Goal: Task Accomplishment & Management: Manage account settings

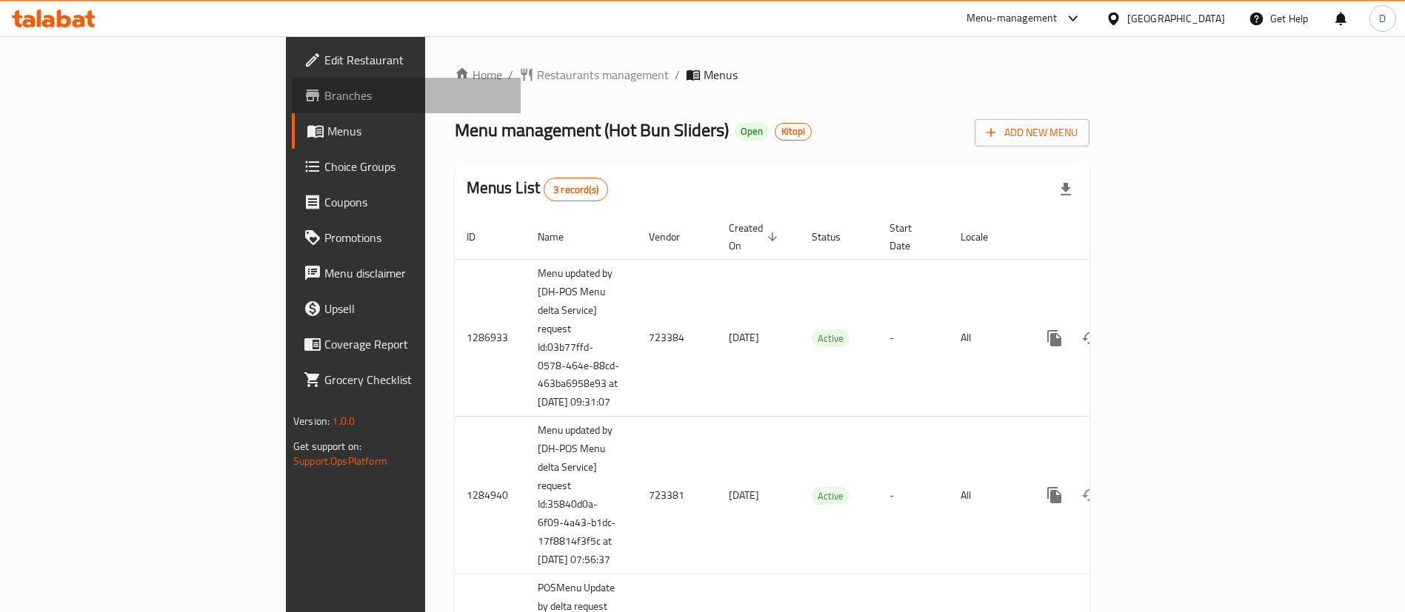
click at [324, 101] on span "Branches" at bounding box center [416, 96] width 184 height 18
click at [324, 98] on span "Branches" at bounding box center [416, 96] width 184 height 18
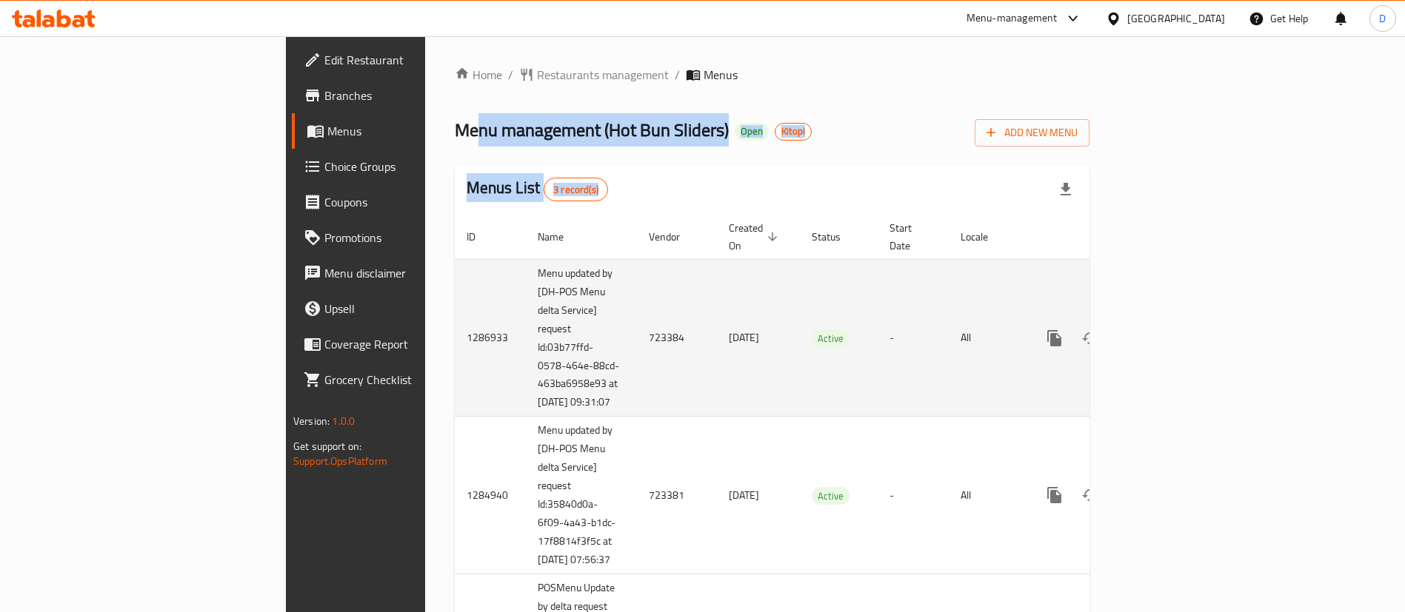
drag, startPoint x: 336, startPoint y: 144, endPoint x: 428, endPoint y: 290, distance: 172.4
click at [455, 286] on div "Home / Restaurants management / Menus Menu management ( Hot Bun Sliders ) Open …" at bounding box center [772, 396] width 635 height 660
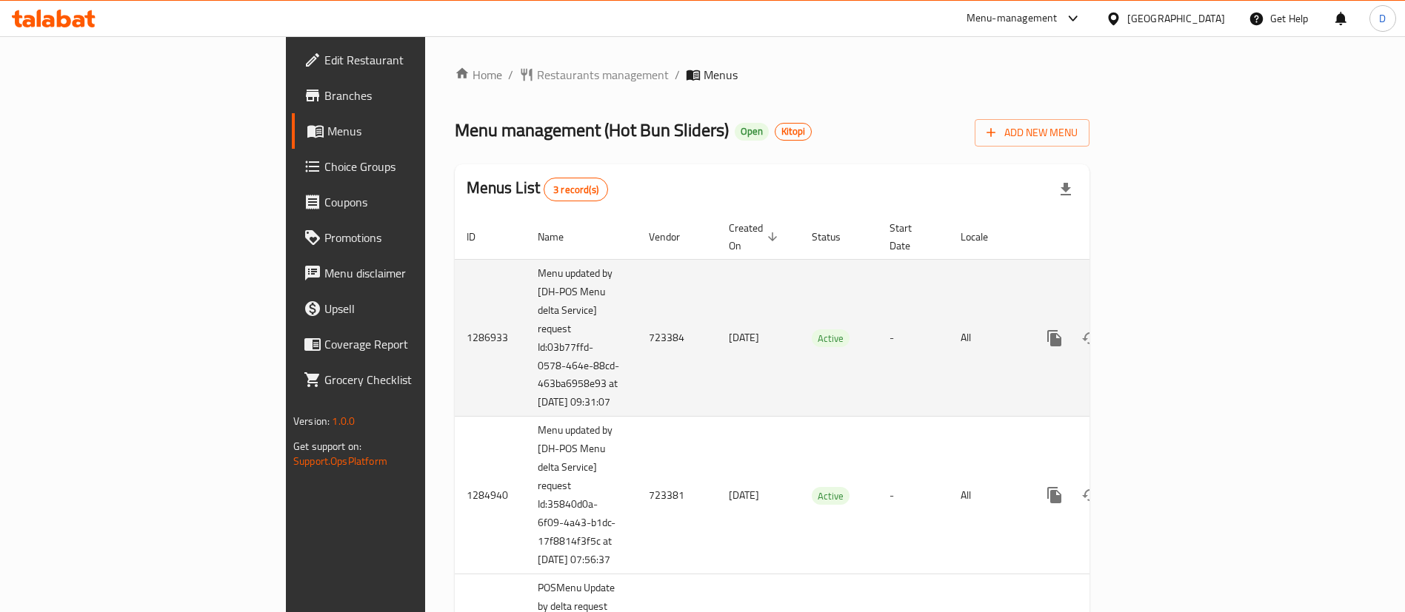
click at [637, 328] on td "723384" at bounding box center [677, 338] width 80 height 158
copy td "723384"
click at [1170, 332] on icon "enhanced table" at bounding box center [1161, 338] width 18 height 18
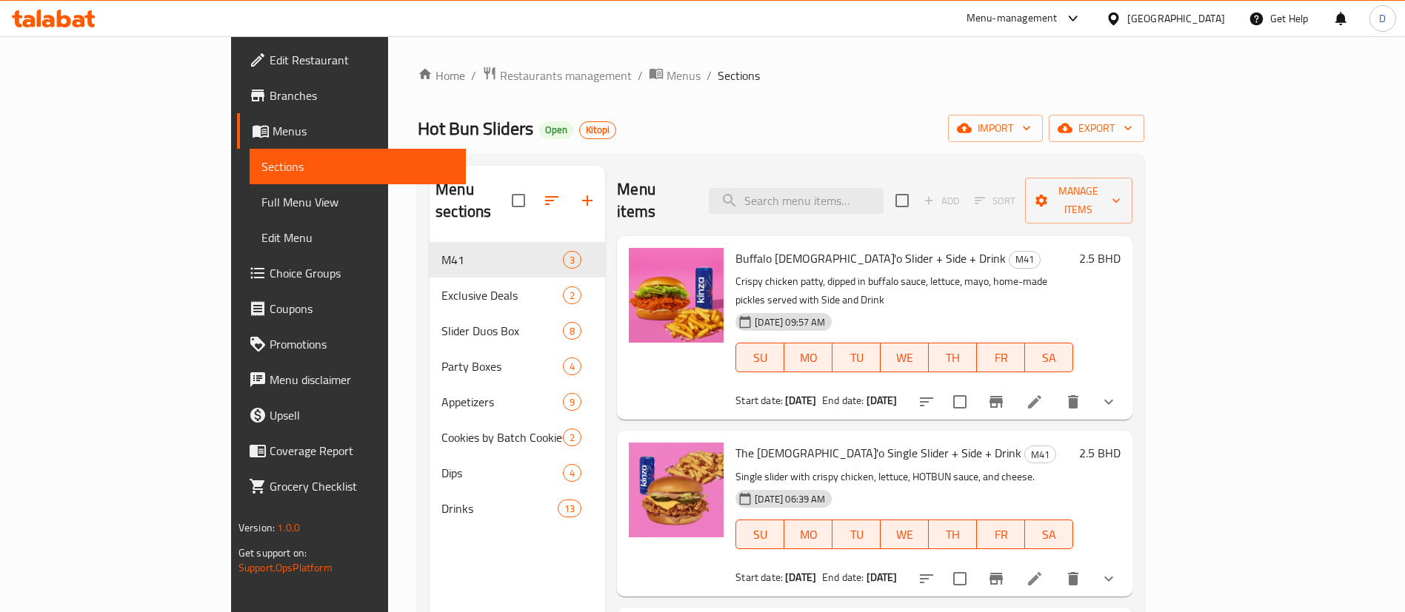
scroll to position [207, 0]
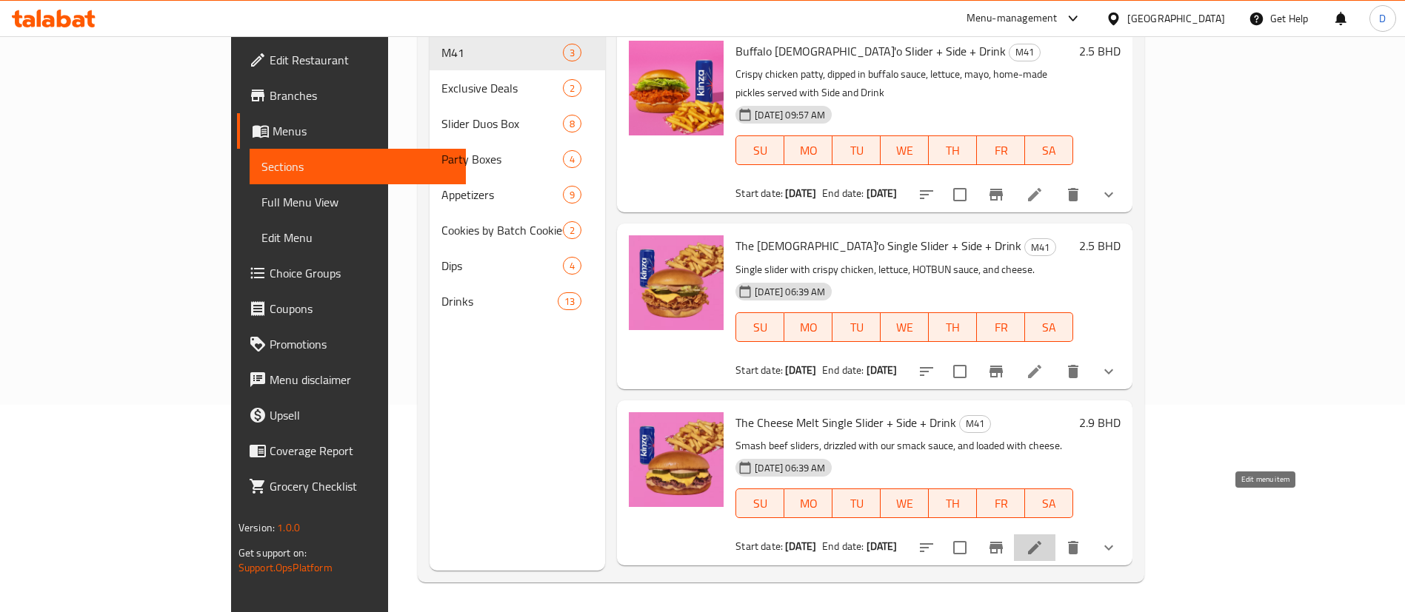
click at [1043, 539] on icon at bounding box center [1035, 548] width 18 height 18
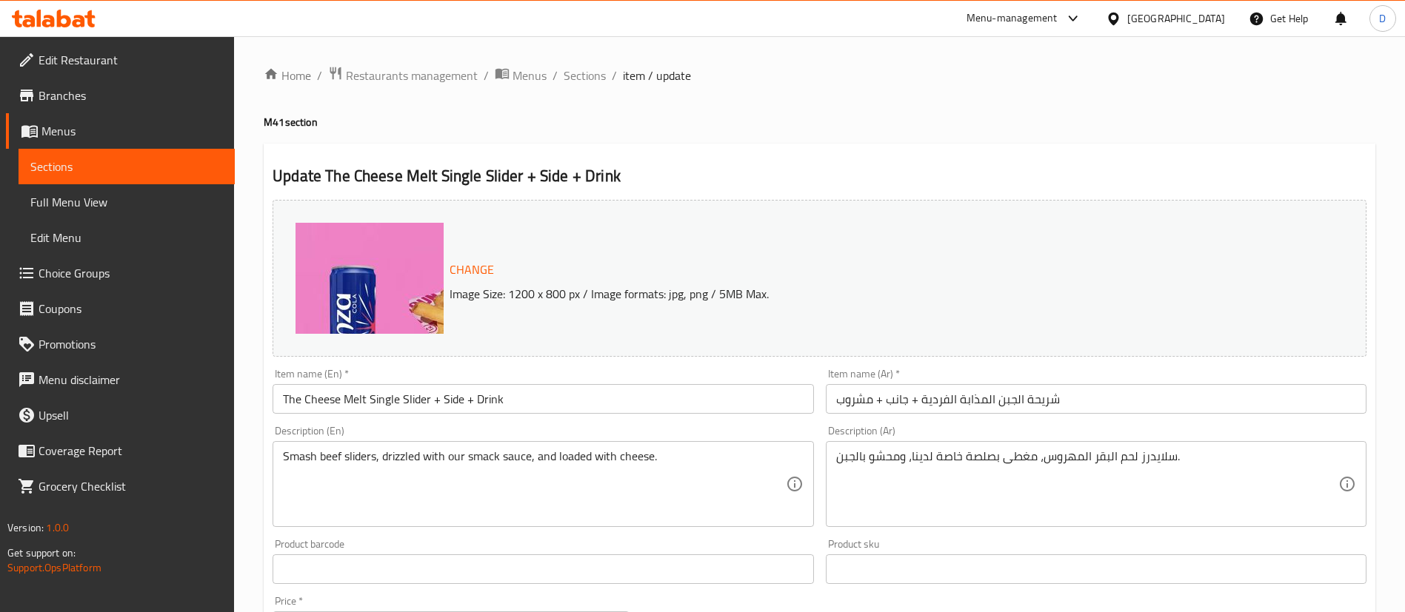
click at [1008, 76] on ol "Home / Restaurants management / Menus / Sections / item / update" at bounding box center [819, 75] width 1111 height 19
click at [589, 71] on span "Sections" at bounding box center [584, 76] width 42 height 18
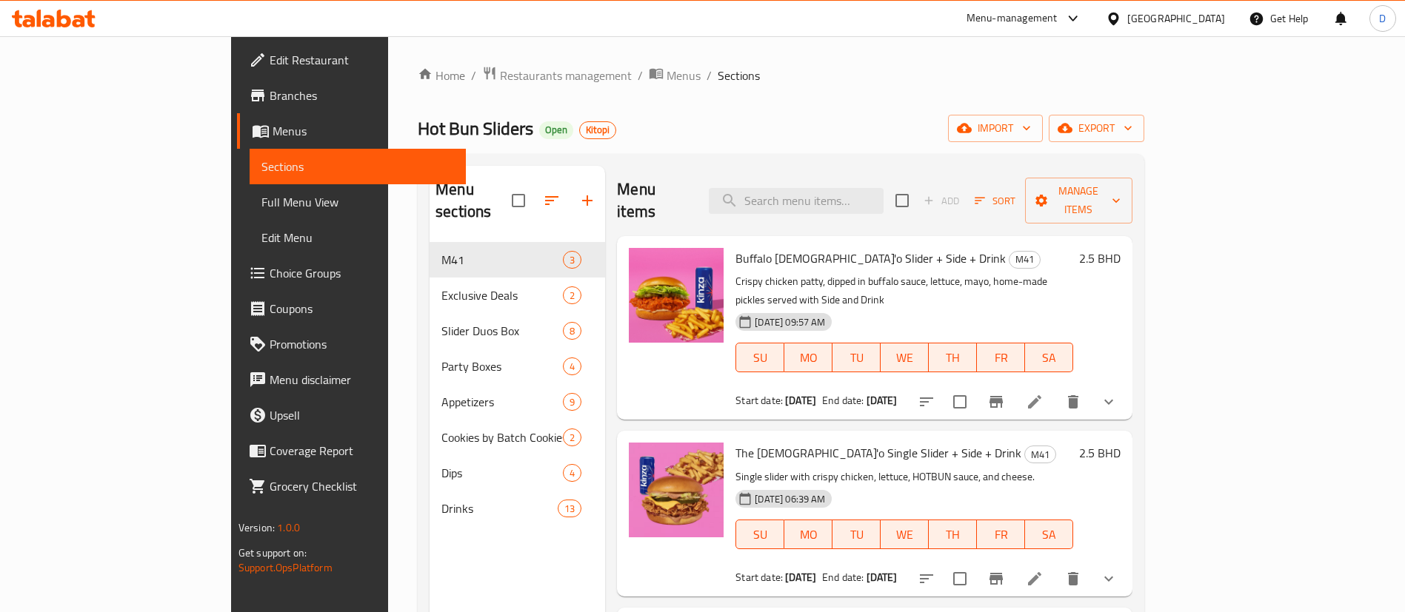
click at [237, 140] on link "Menus" at bounding box center [351, 131] width 229 height 36
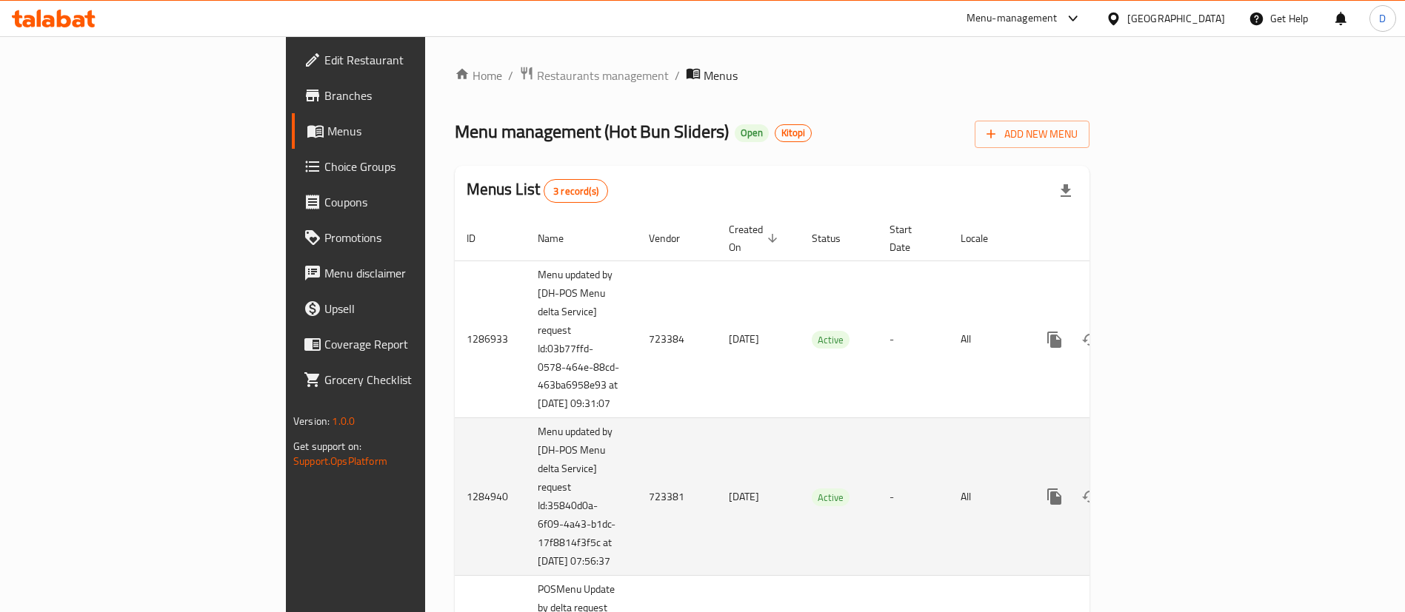
click at [637, 506] on td "723381" at bounding box center [677, 497] width 80 height 158
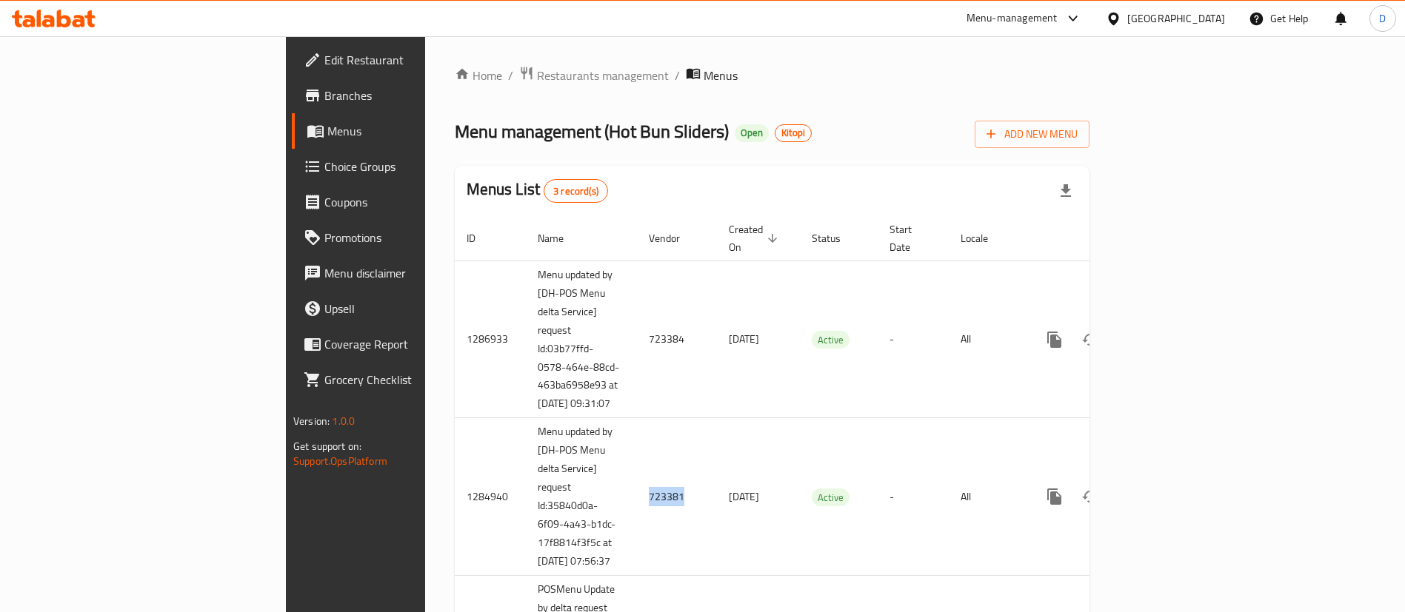
copy td "723381"
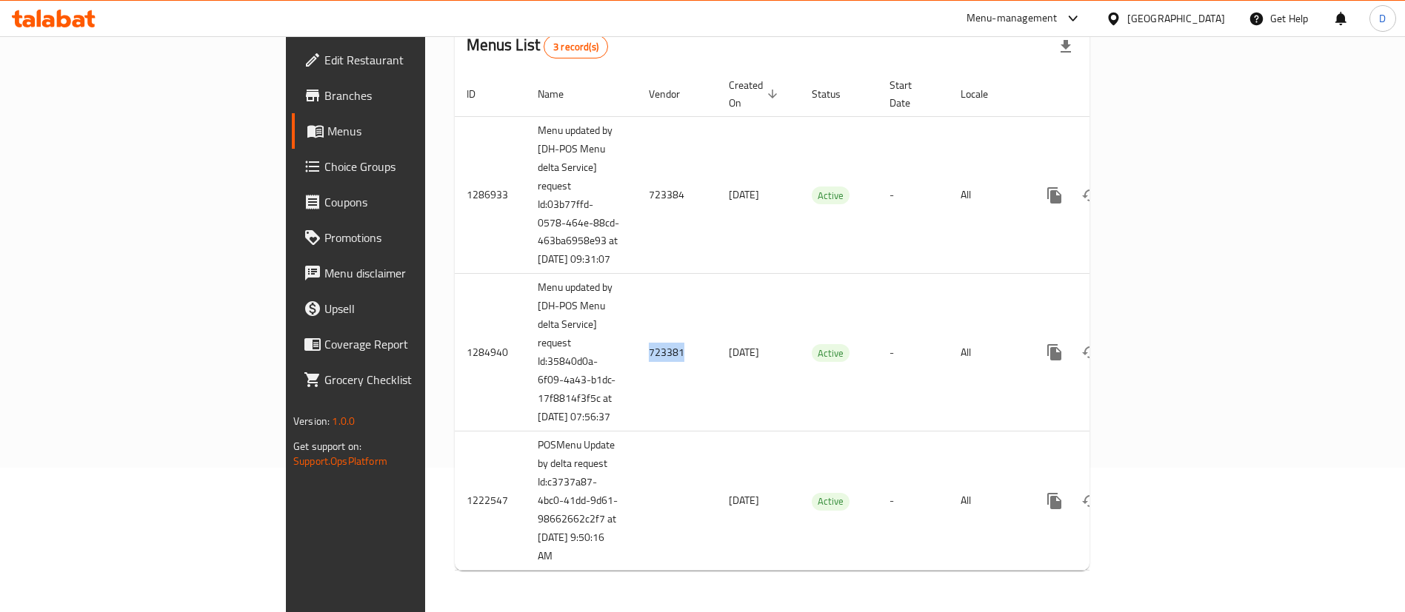
scroll to position [165, 0]
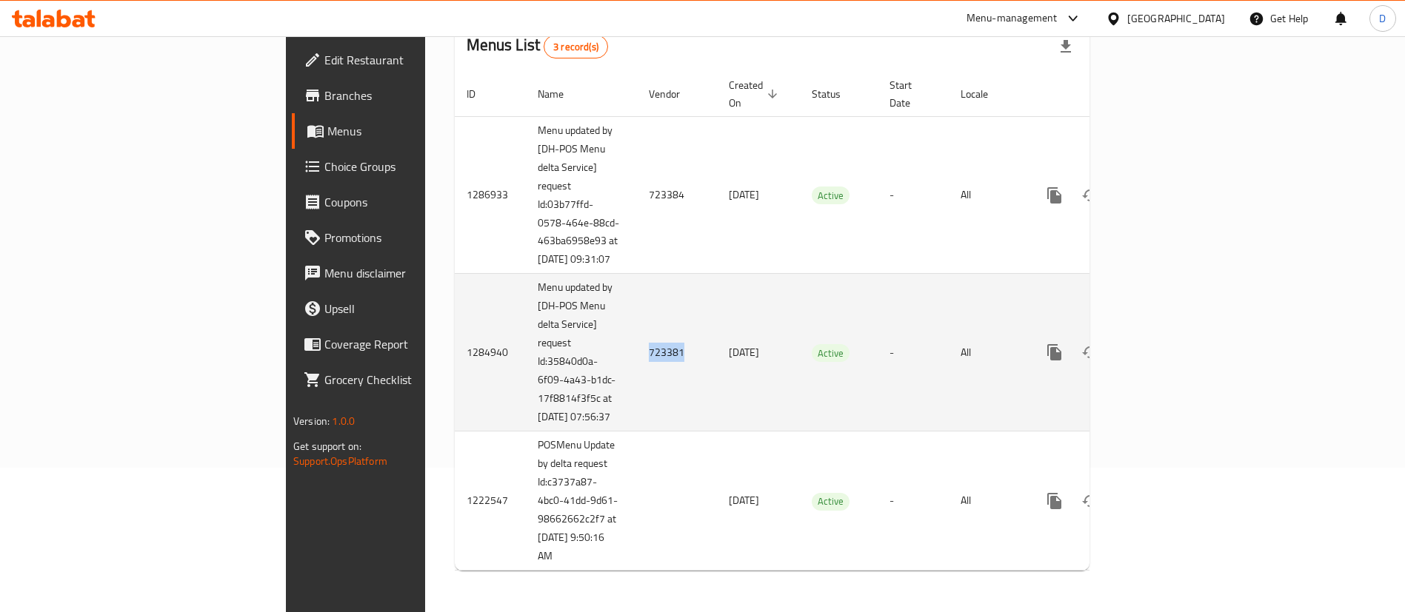
click at [637, 337] on td "723381" at bounding box center [677, 353] width 80 height 158
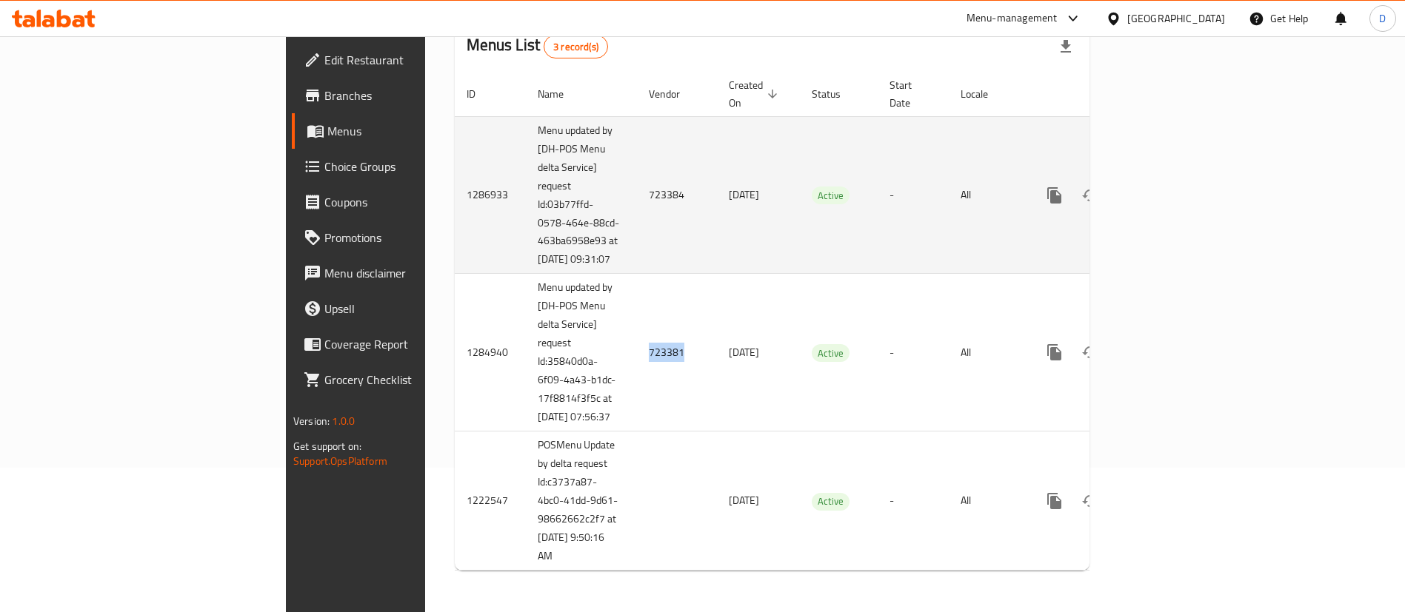
copy td "723381"
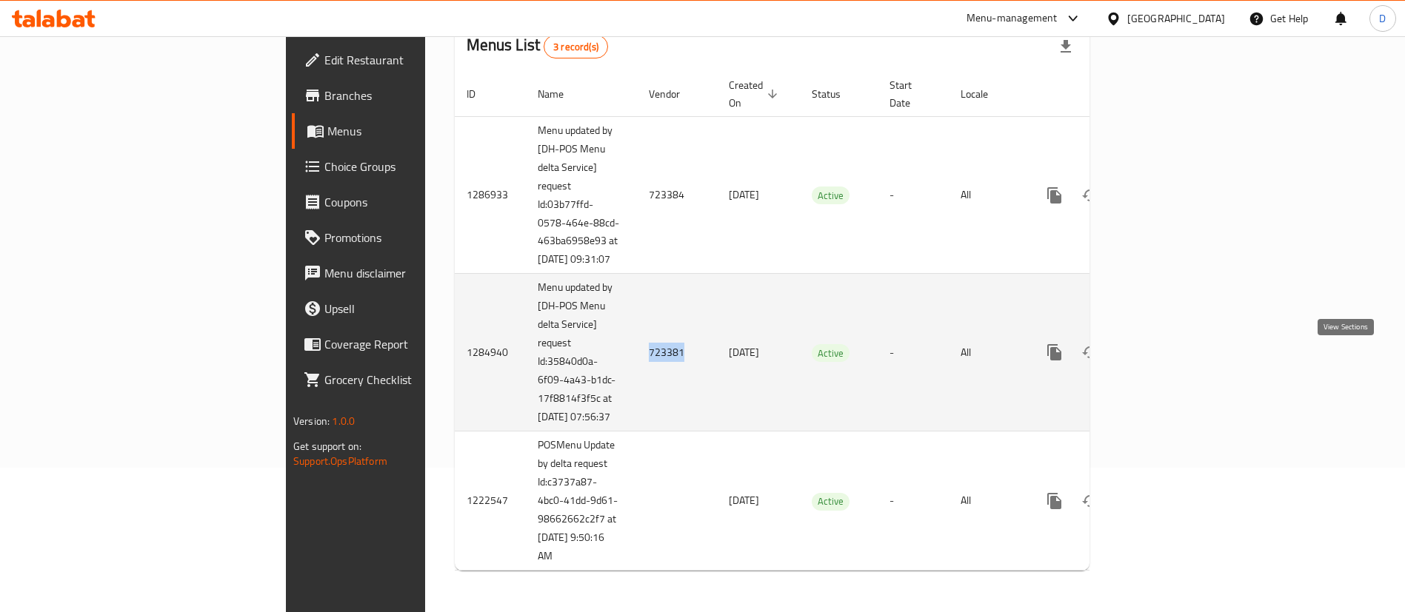
click at [1170, 344] on icon "enhanced table" at bounding box center [1161, 353] width 18 height 18
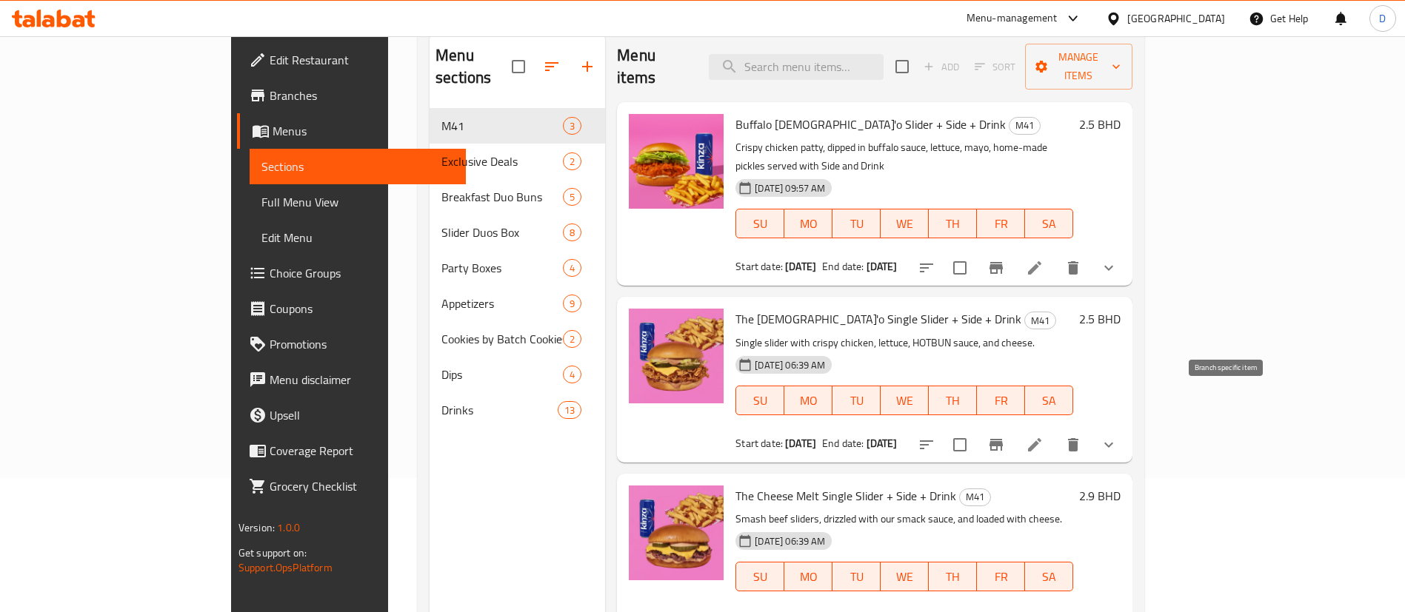
scroll to position [207, 0]
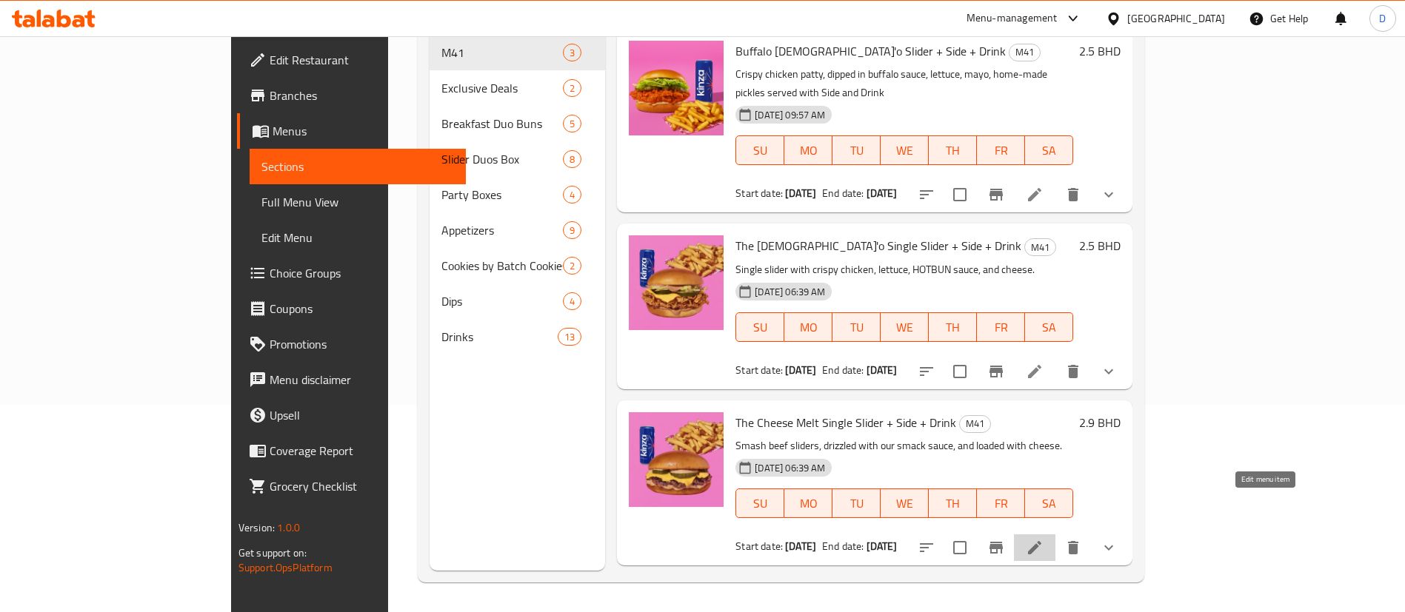
click at [1043, 539] on icon at bounding box center [1035, 548] width 18 height 18
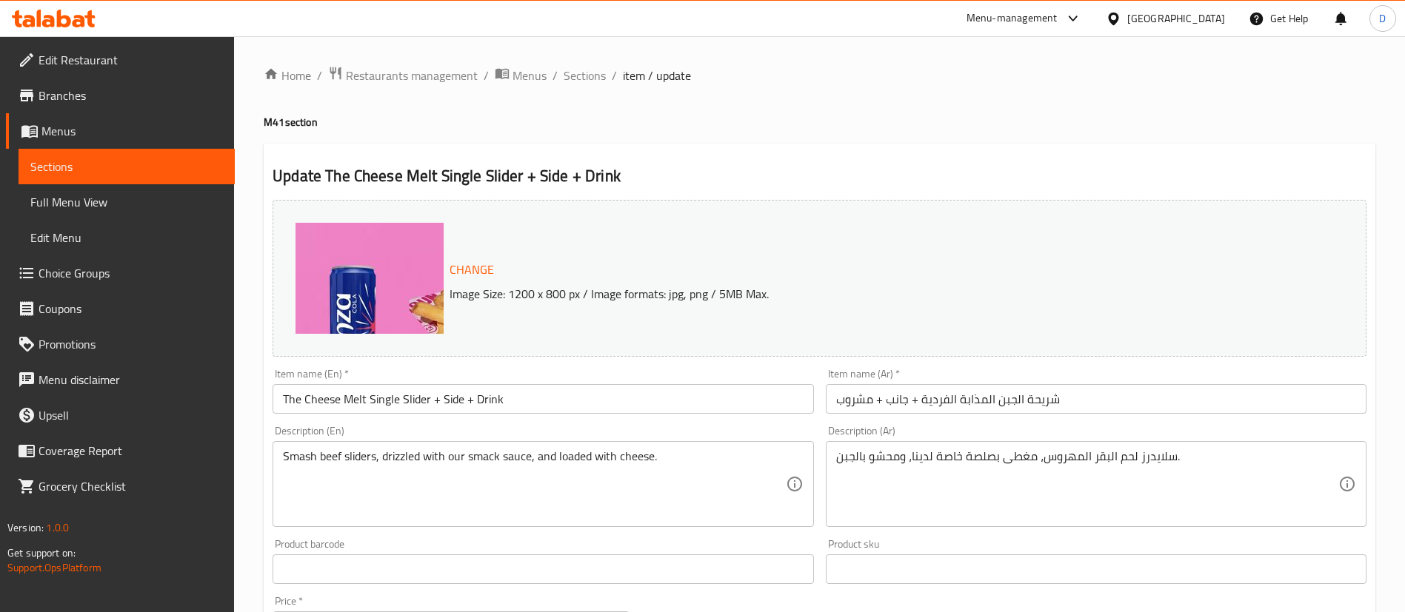
click at [787, 121] on h4 "M41 section" at bounding box center [819, 122] width 1111 height 15
click at [856, 76] on ol "Home / Restaurants management / Menus / Sections / item / update" at bounding box center [819, 75] width 1111 height 19
click at [578, 78] on span "Sections" at bounding box center [584, 76] width 42 height 18
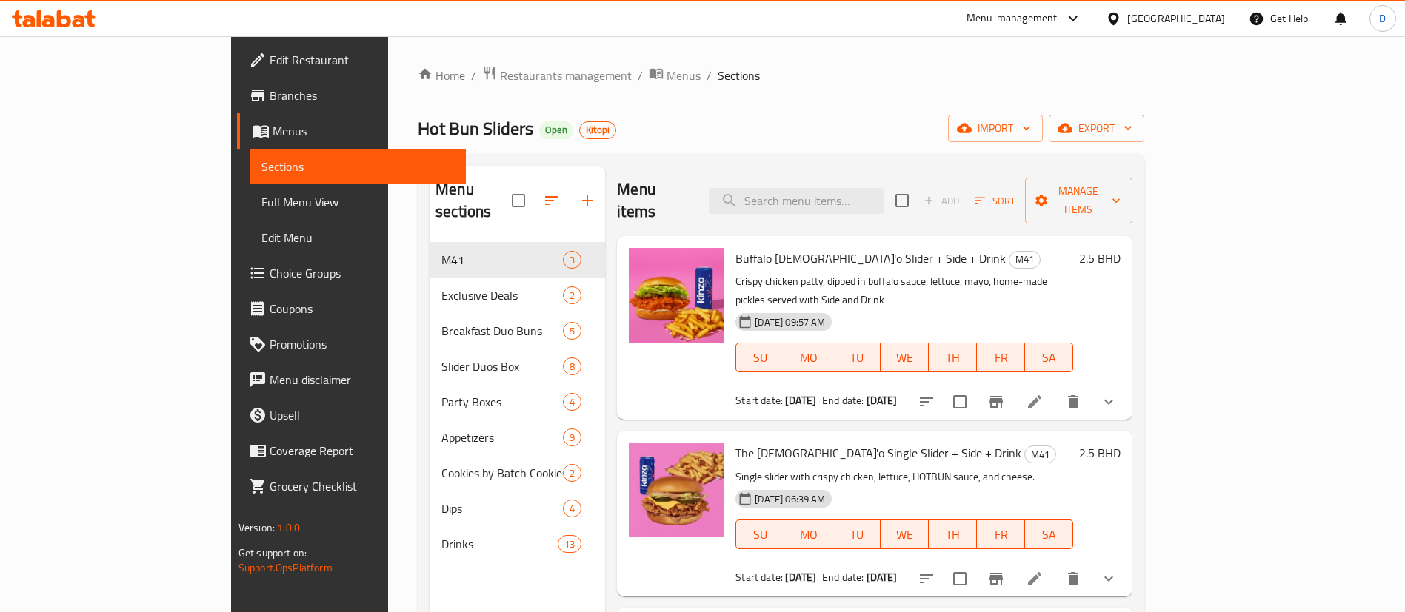
click at [751, 105] on div "Home / Restaurants management / Menus / Sections Hot Bun Sliders Open Kitopi im…" at bounding box center [781, 428] width 726 height 724
click at [500, 70] on span "Restaurants management" at bounding box center [566, 76] width 132 height 18
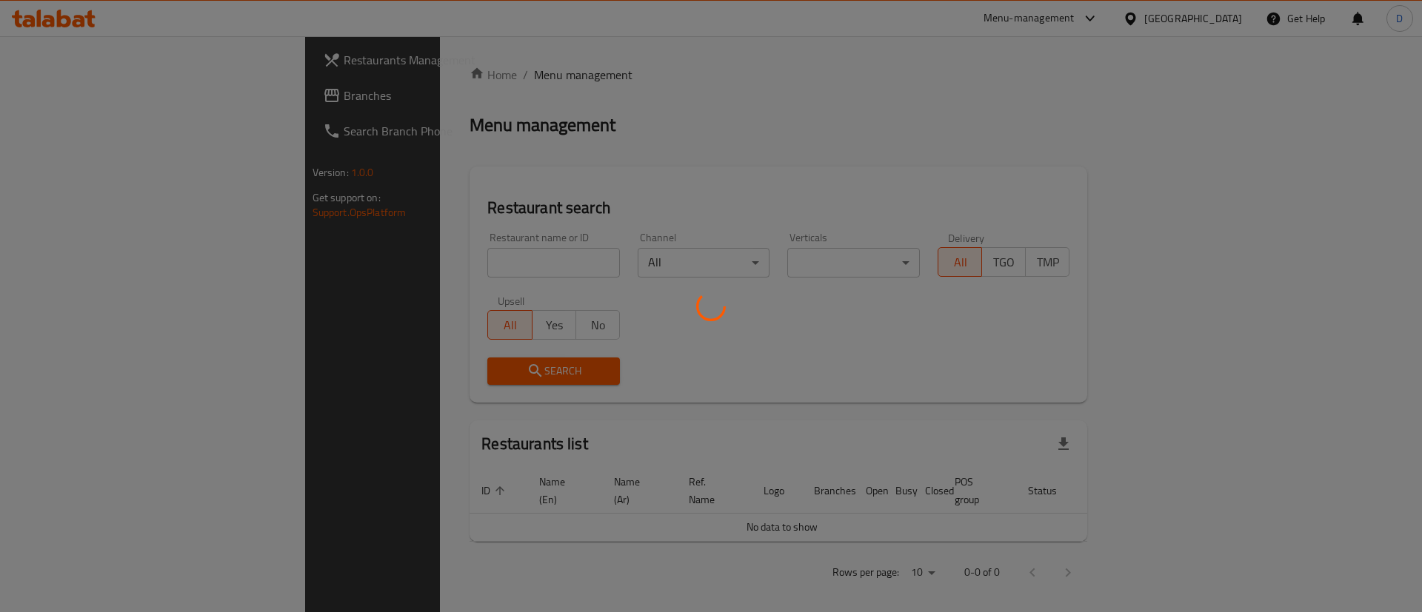
drag, startPoint x: 420, startPoint y: 275, endPoint x: 415, endPoint y: 269, distance: 8.4
click at [418, 274] on div at bounding box center [711, 306] width 1422 height 612
click at [412, 266] on div at bounding box center [711, 306] width 1422 height 612
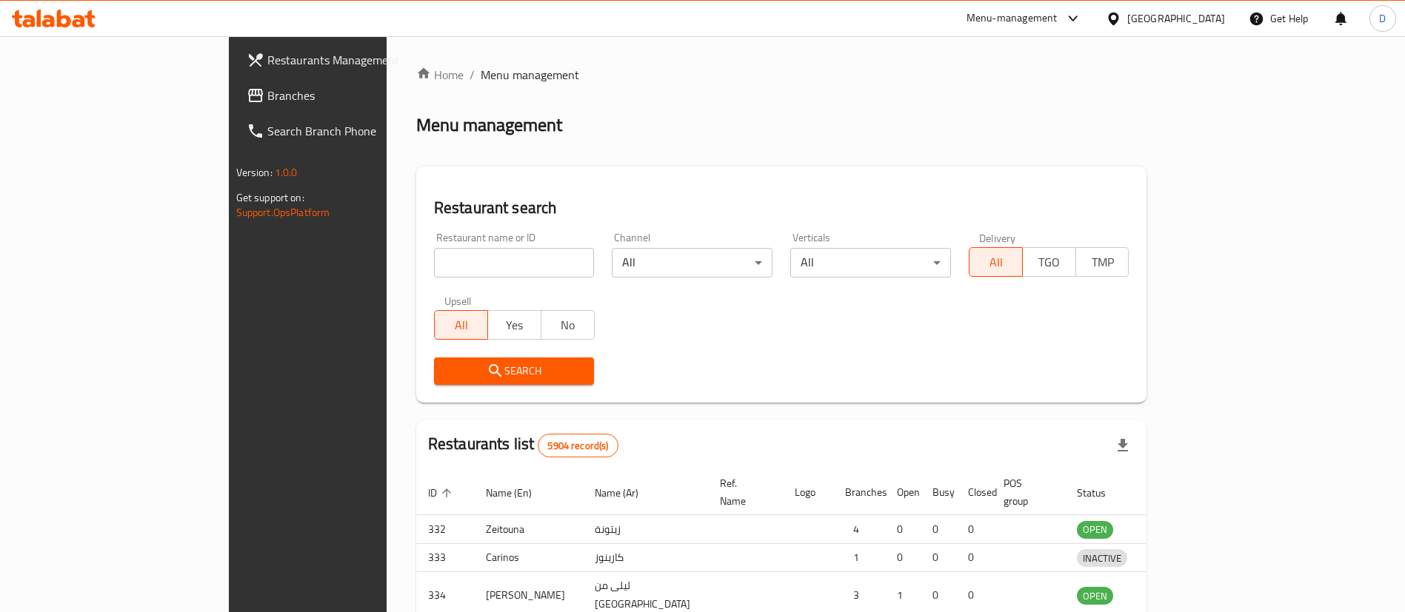
click at [415, 261] on div at bounding box center [702, 306] width 1405 height 612
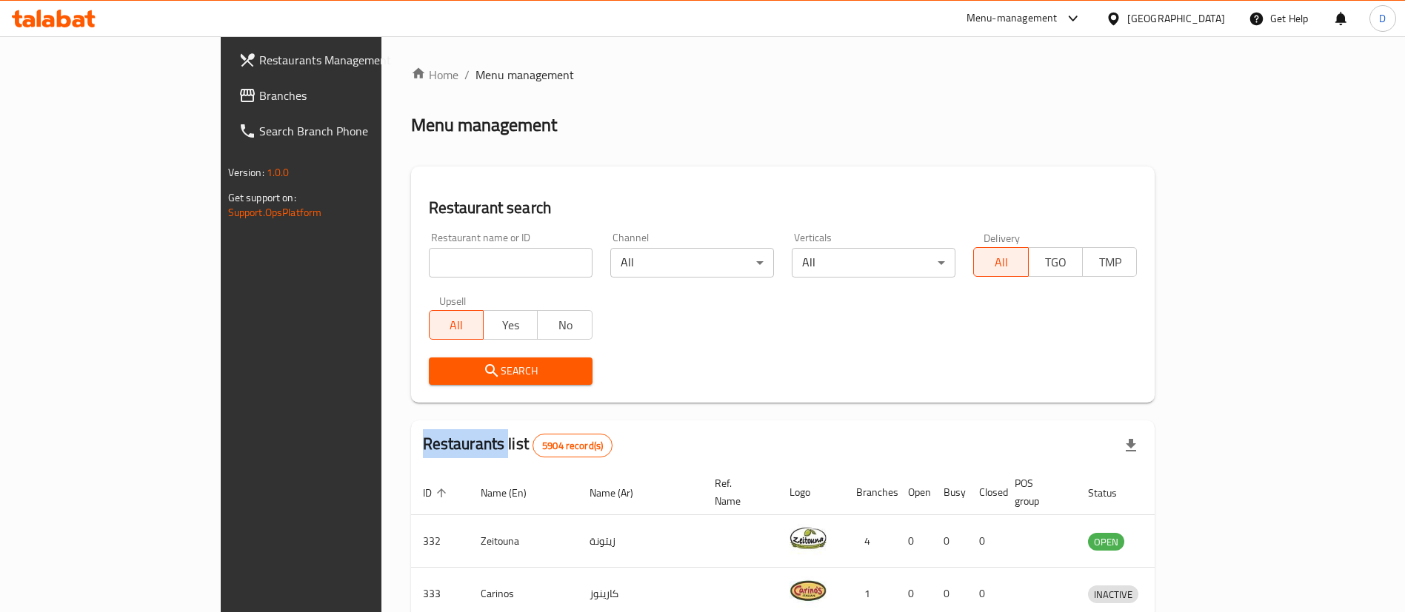
click at [417, 261] on div "Home / Menu management Menu management Restaurant search Restaurant name or ID …" at bounding box center [783, 540] width 744 height 948
click at [429, 261] on input "search" at bounding box center [511, 263] width 164 height 30
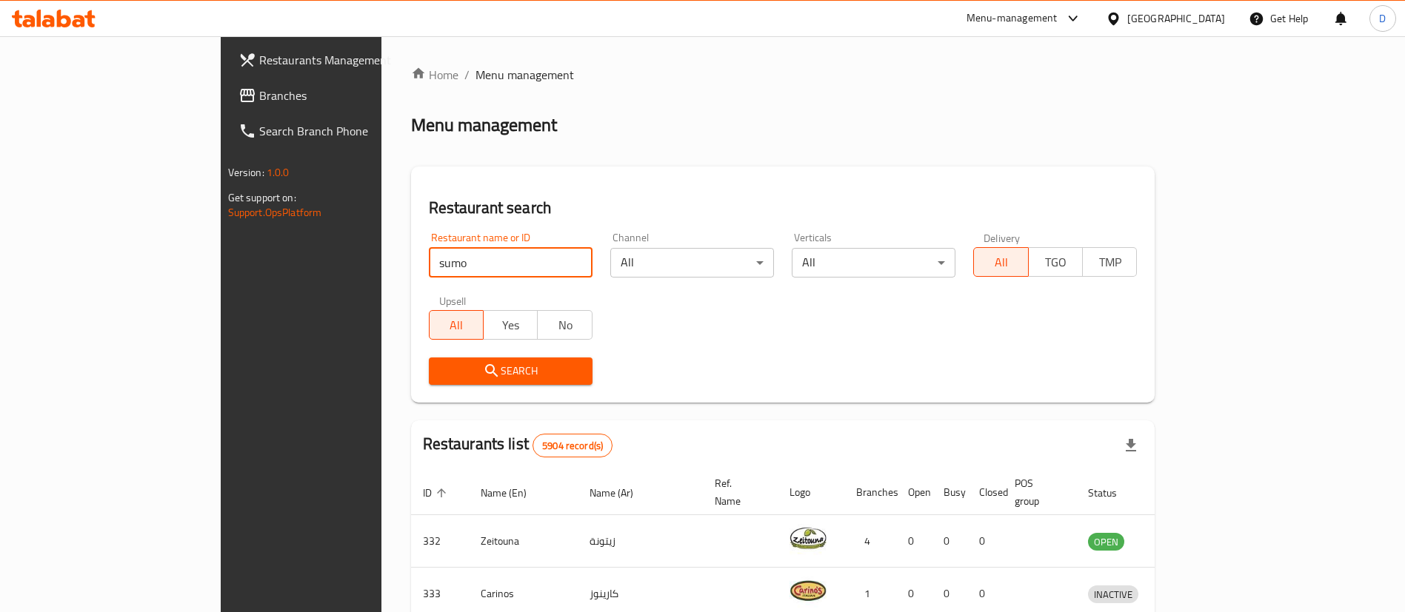
type input "sumo"
click button "Search" at bounding box center [511, 371] width 164 height 27
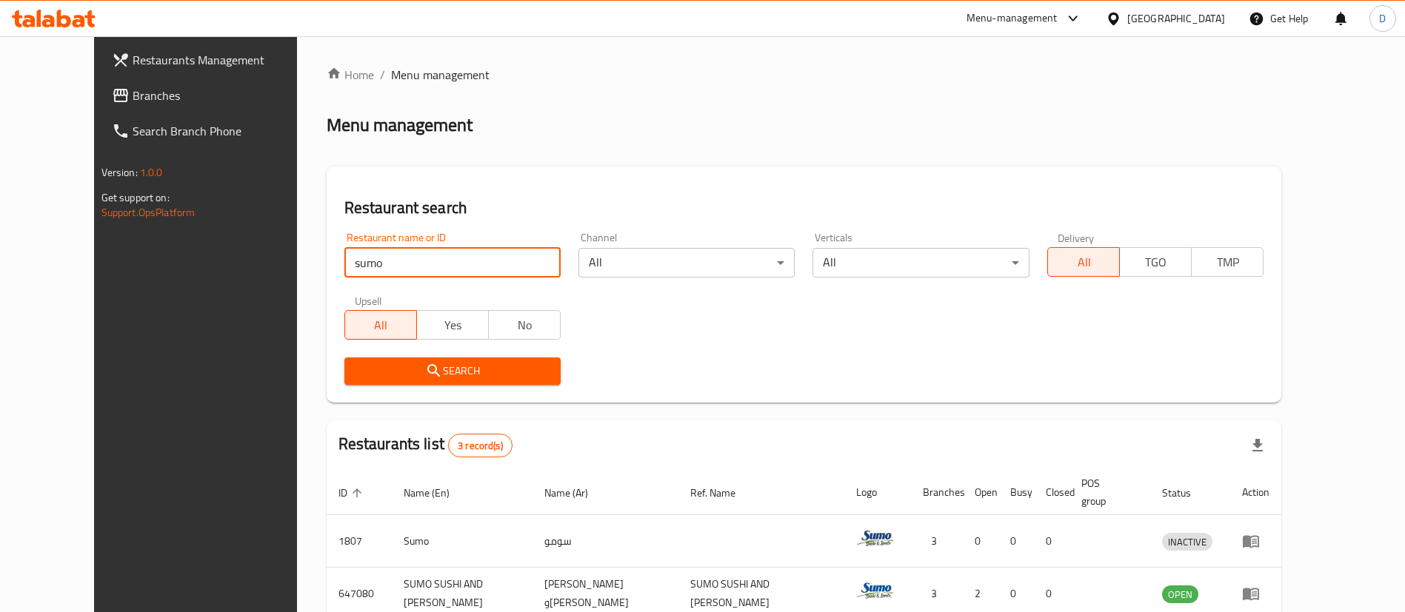
scroll to position [141, 0]
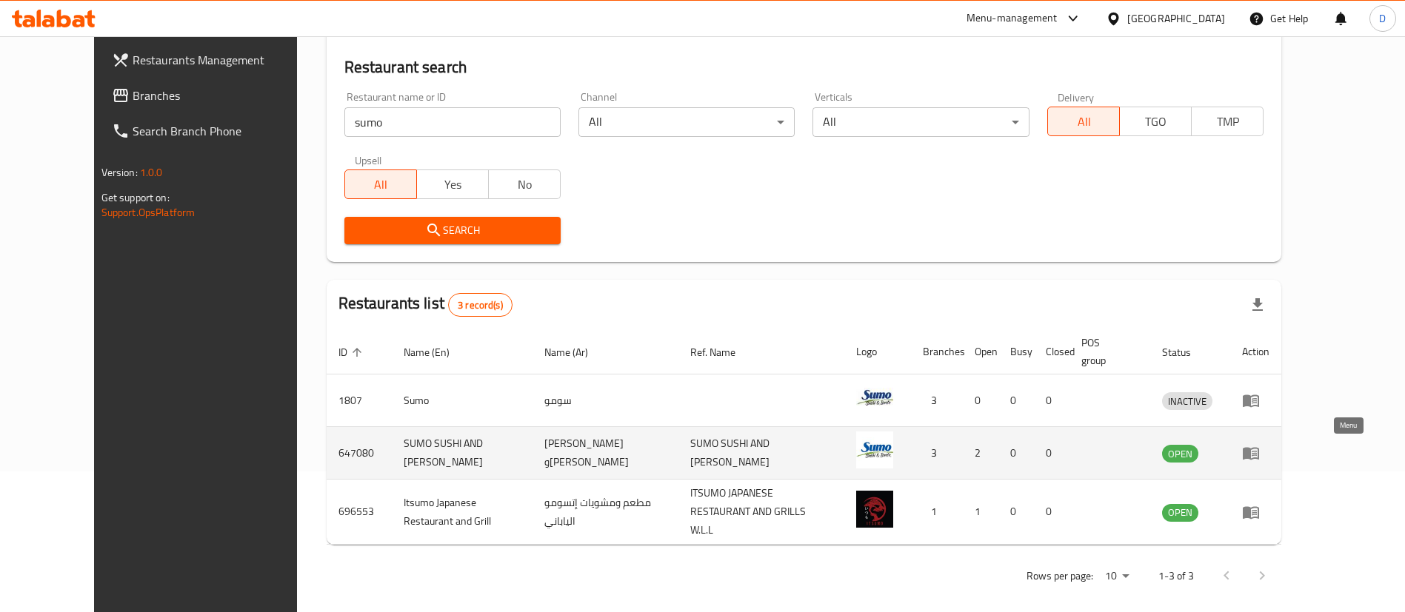
click at [1259, 446] on icon "enhanced table" at bounding box center [1251, 453] width 18 height 18
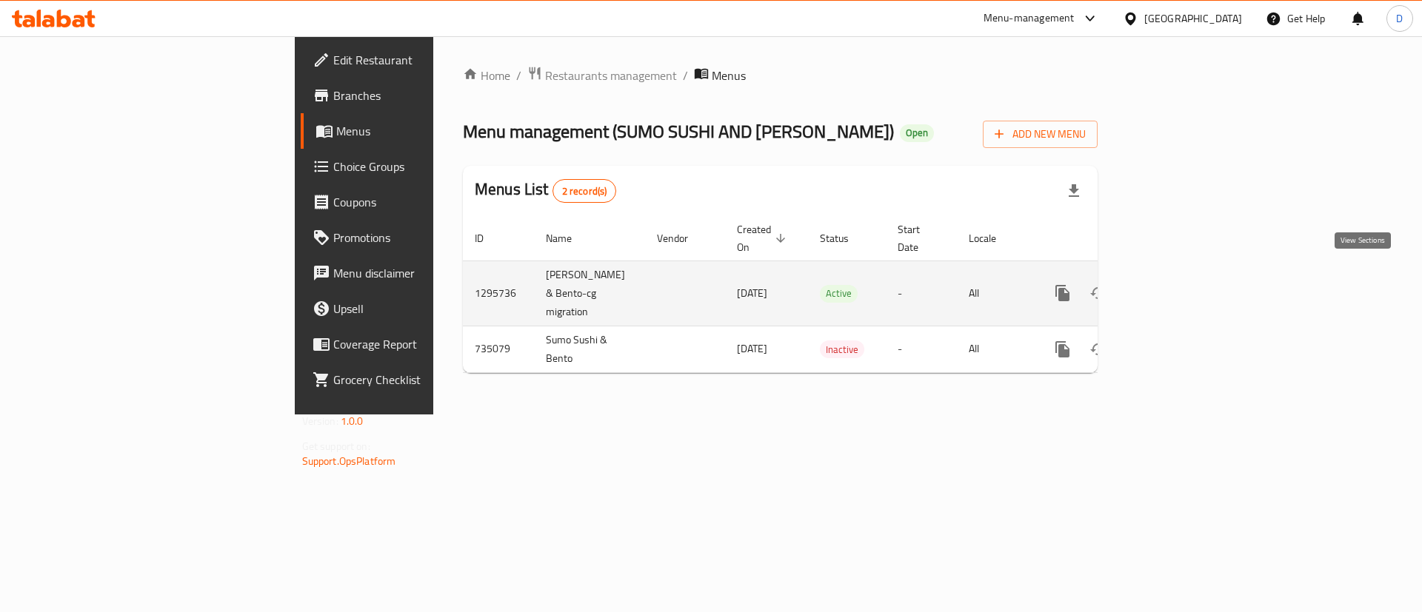
click at [1178, 284] on icon "enhanced table" at bounding box center [1169, 293] width 18 height 18
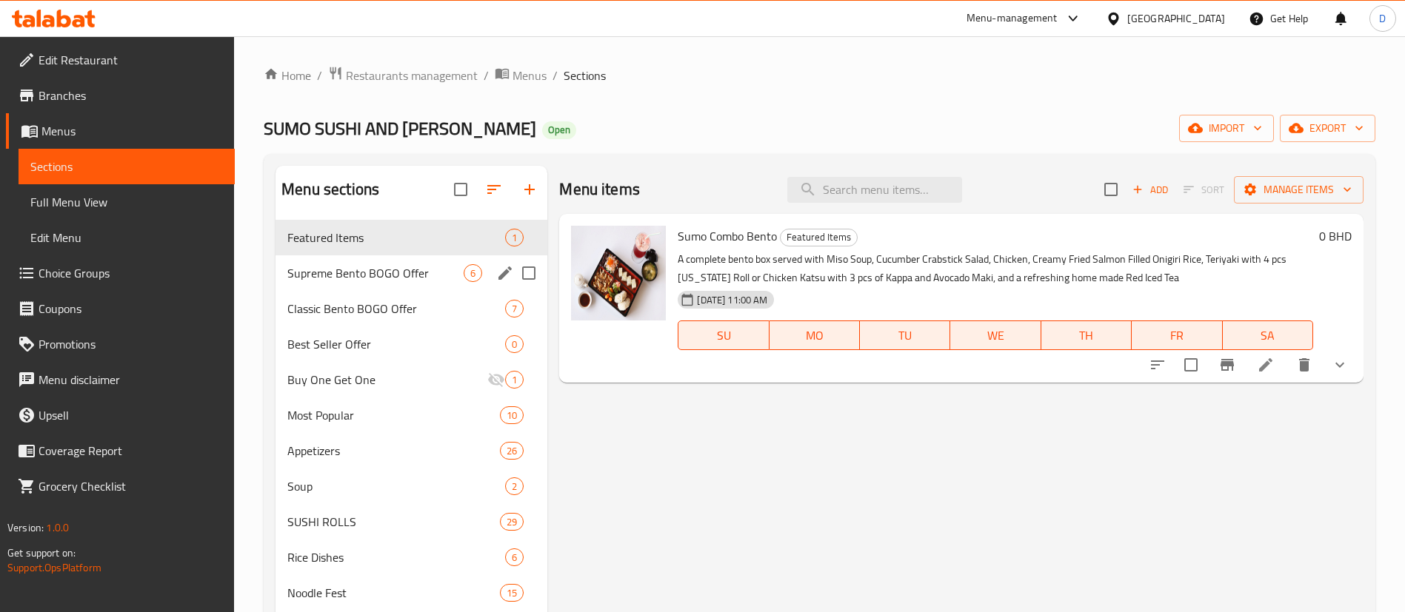
click at [410, 286] on div "Supreme Bento BOGO Offer 6" at bounding box center [411, 273] width 272 height 36
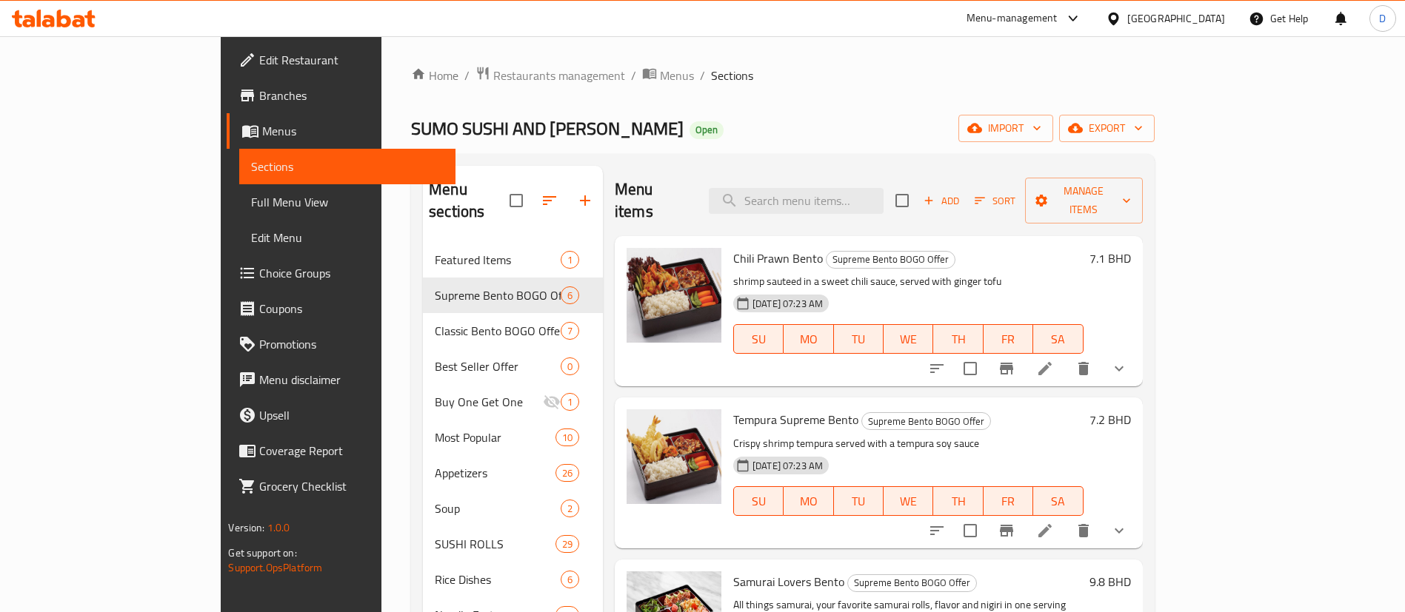
click at [1143, 363] on div "Menu items Add Sort Manage items Chili Prawn Bento Supreme Bento BOGO Offer shr…" at bounding box center [873, 616] width 540 height 900
click at [1137, 352] on button "show more" at bounding box center [1119, 369] width 36 height 36
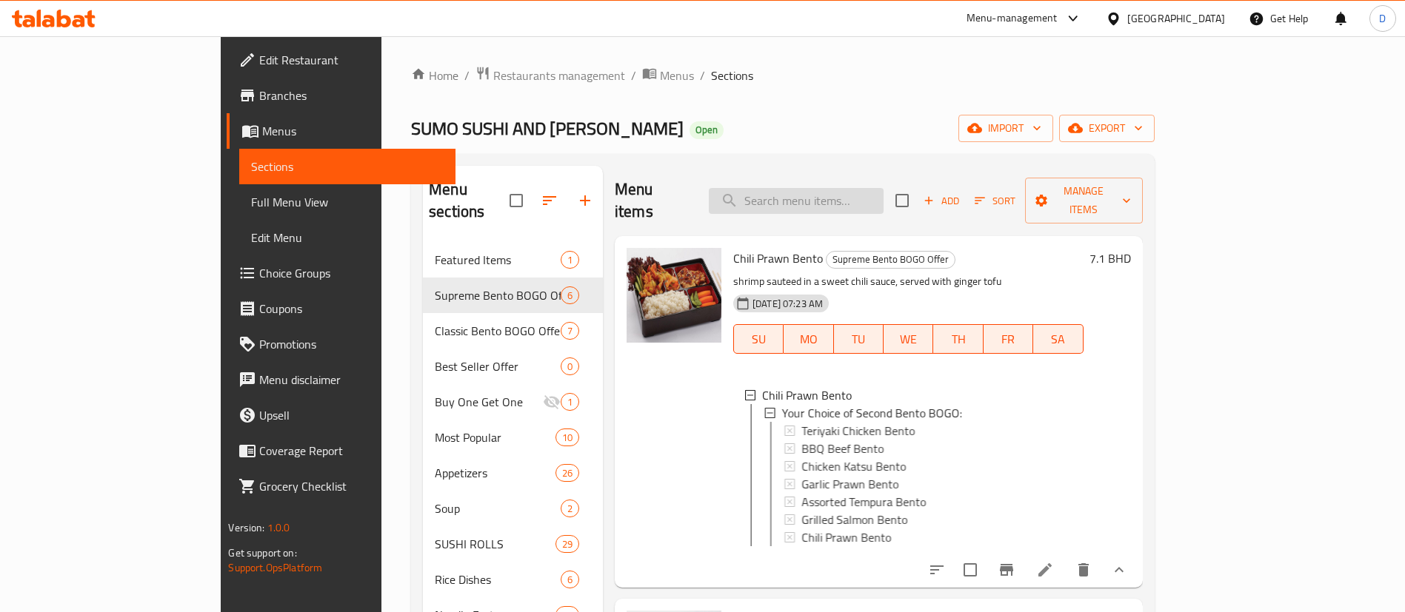
scroll to position [111, 0]
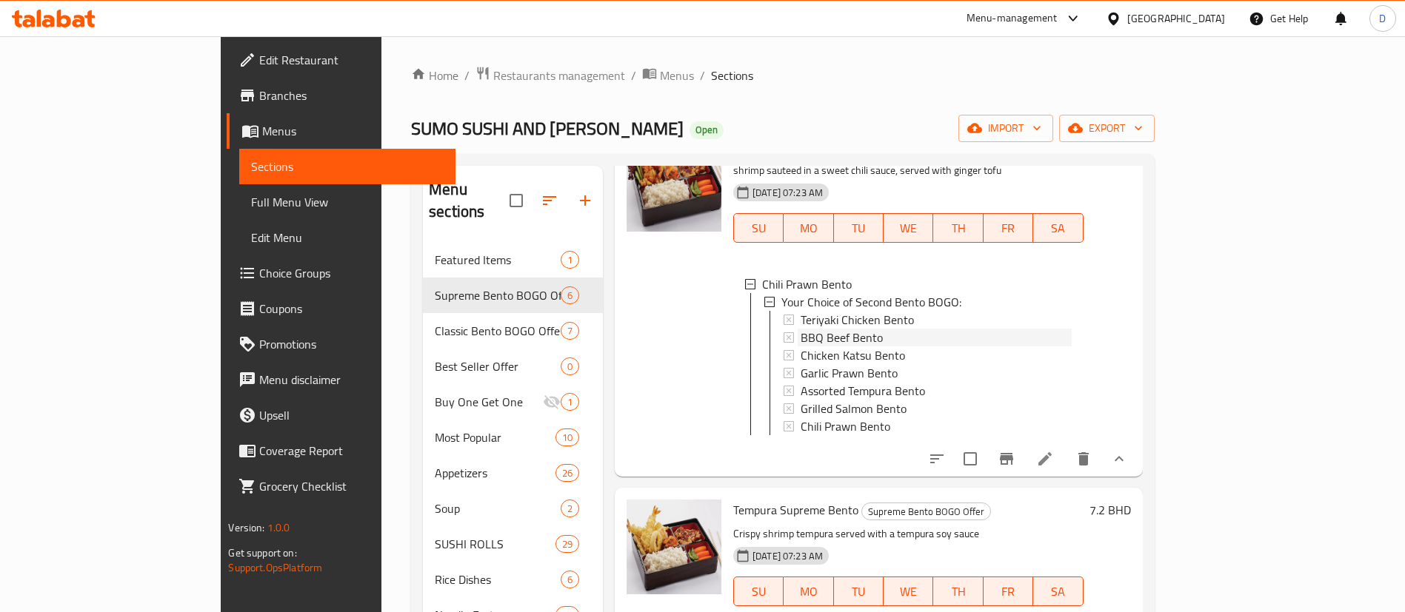
click at [800, 329] on span "BBQ Beef Bento" at bounding box center [841, 338] width 82 height 18
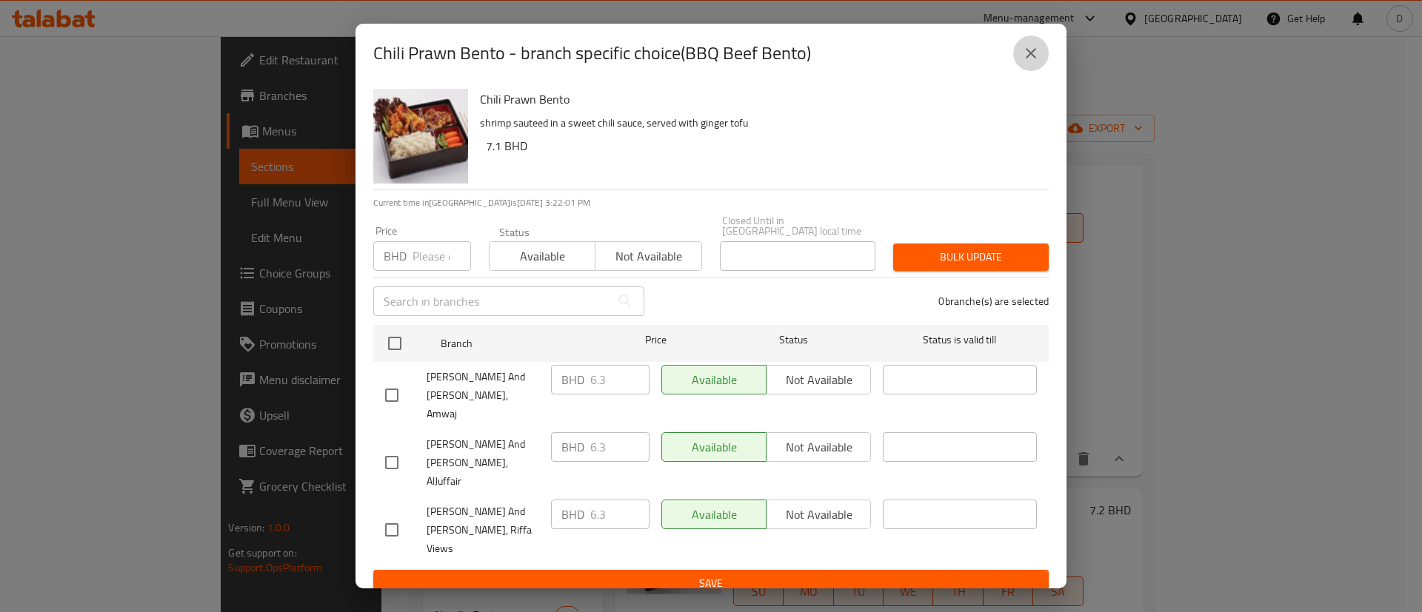
click at [1016, 71] on button "close" at bounding box center [1031, 54] width 36 height 36
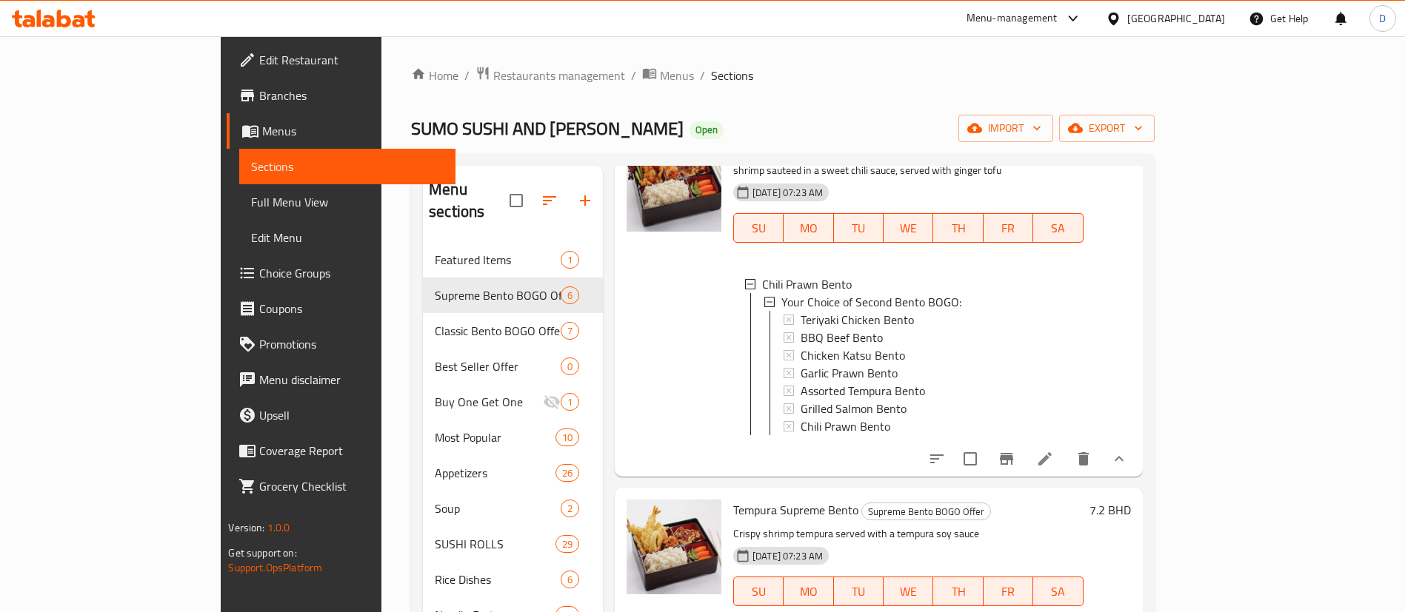
scroll to position [0, 0]
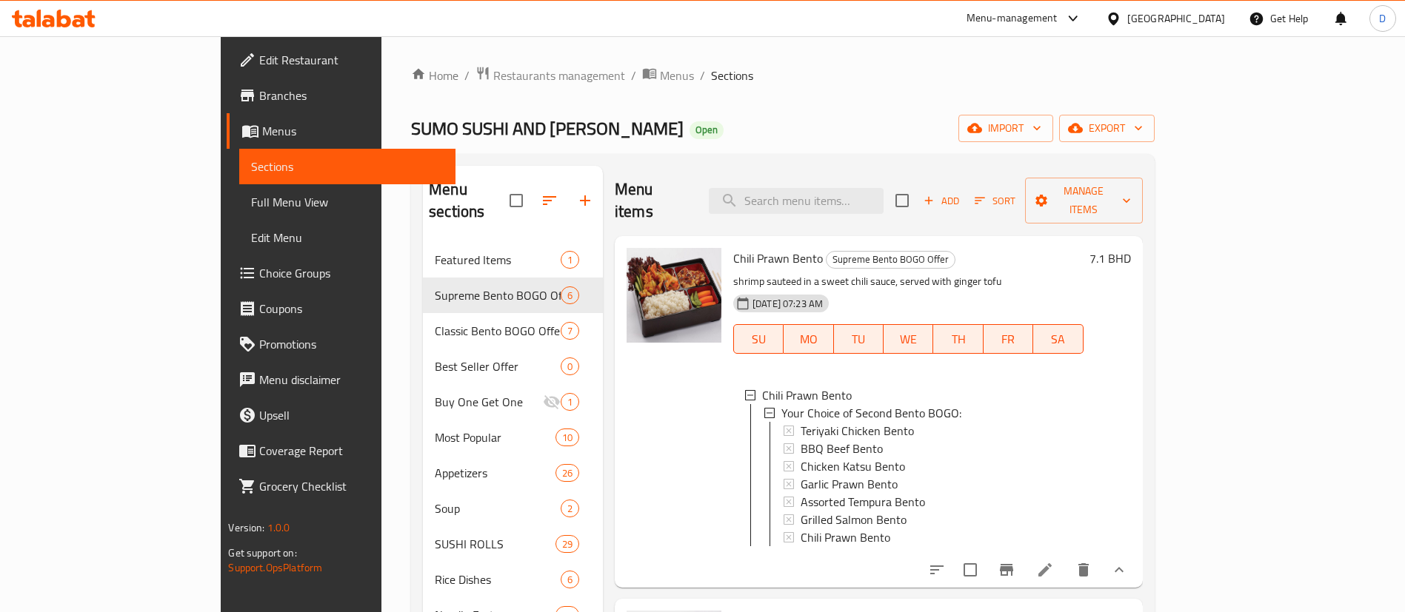
click at [952, 272] on p "shrimp sauteed in a sweet chili sauce, served with ginger tofu" at bounding box center [908, 281] width 350 height 19
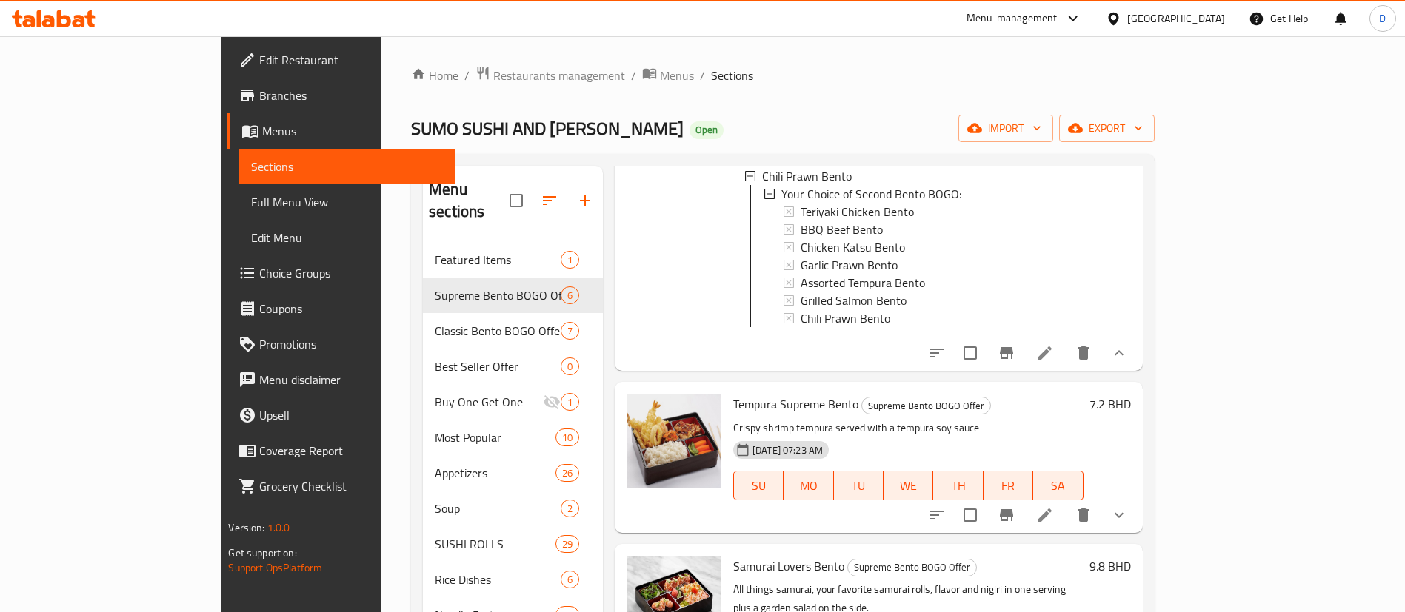
scroll to position [215, 0]
click at [1137, 502] on button "show more" at bounding box center [1119, 517] width 36 height 36
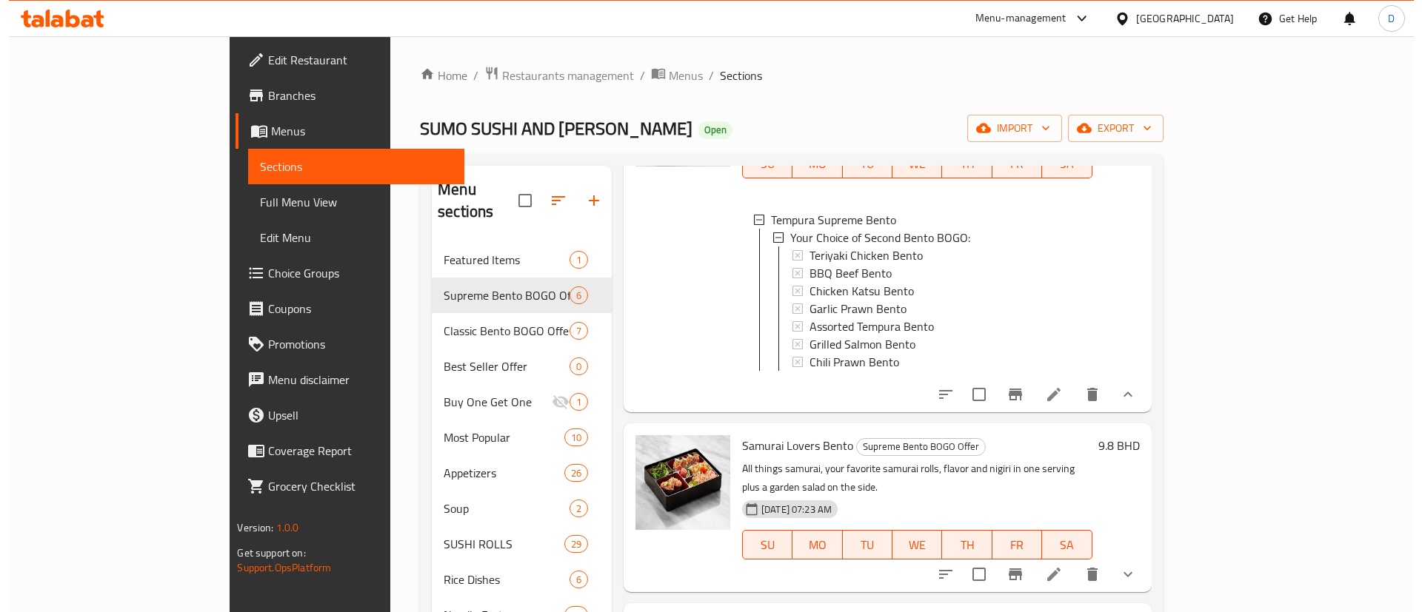
scroll to position [567, 0]
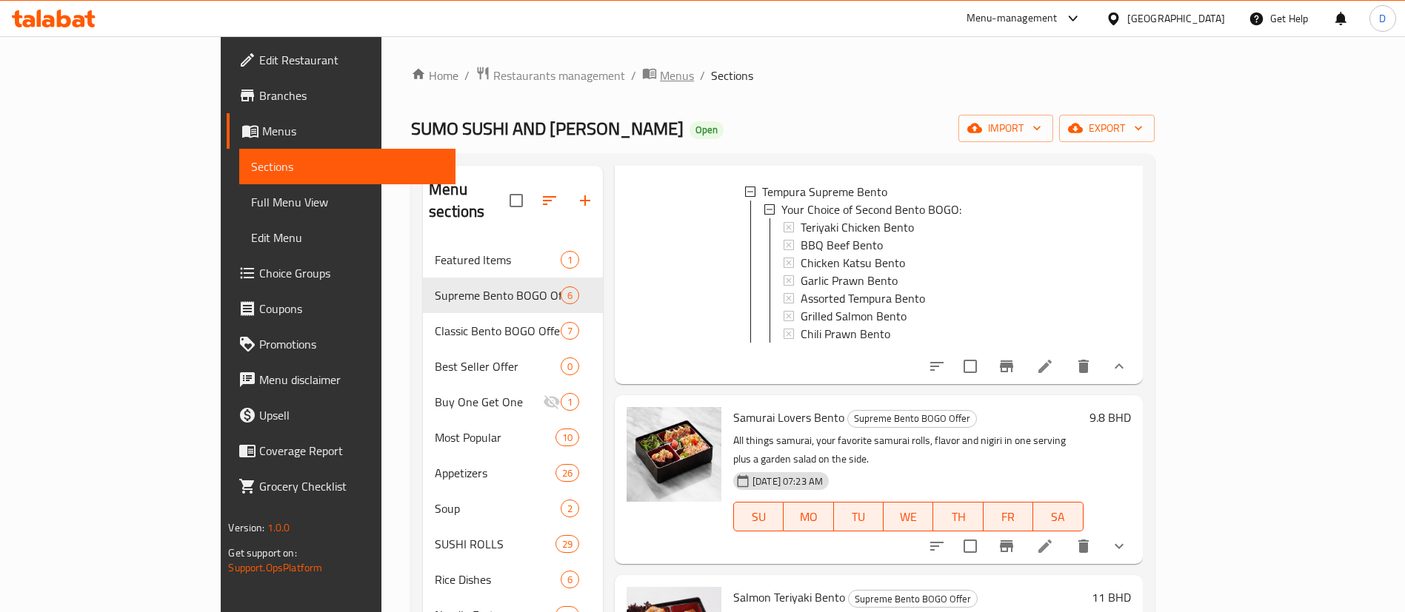
click at [660, 73] on span "Menus" at bounding box center [677, 76] width 34 height 18
